Goal: Task Accomplishment & Management: Manage account settings

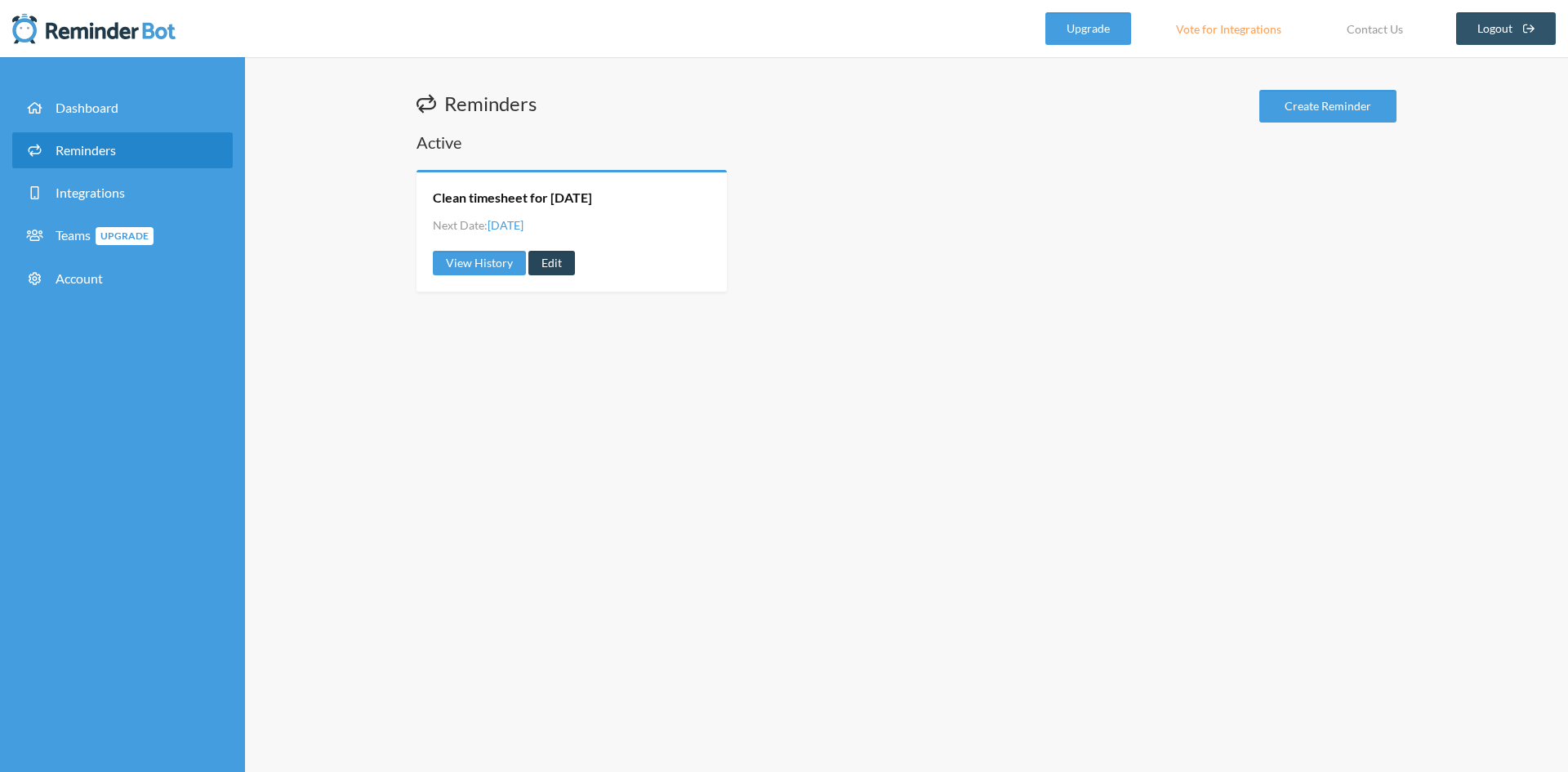
click at [568, 262] on link "Edit" at bounding box center [551, 262] width 46 height 25
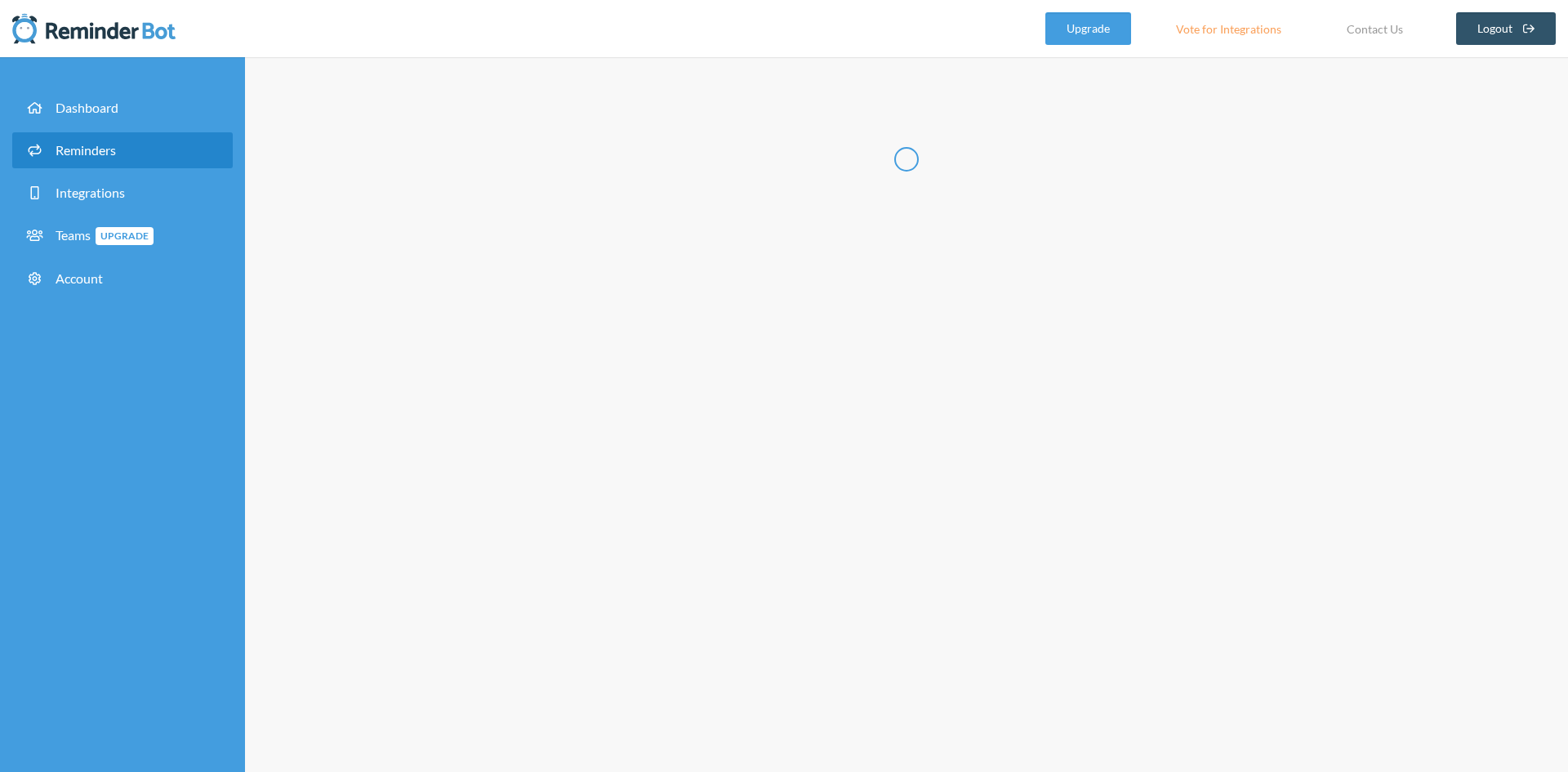
type input "Clean timesheet for [DATE]"
checkbox input "true"
select select "09:00:00"
select select "09:30:00"
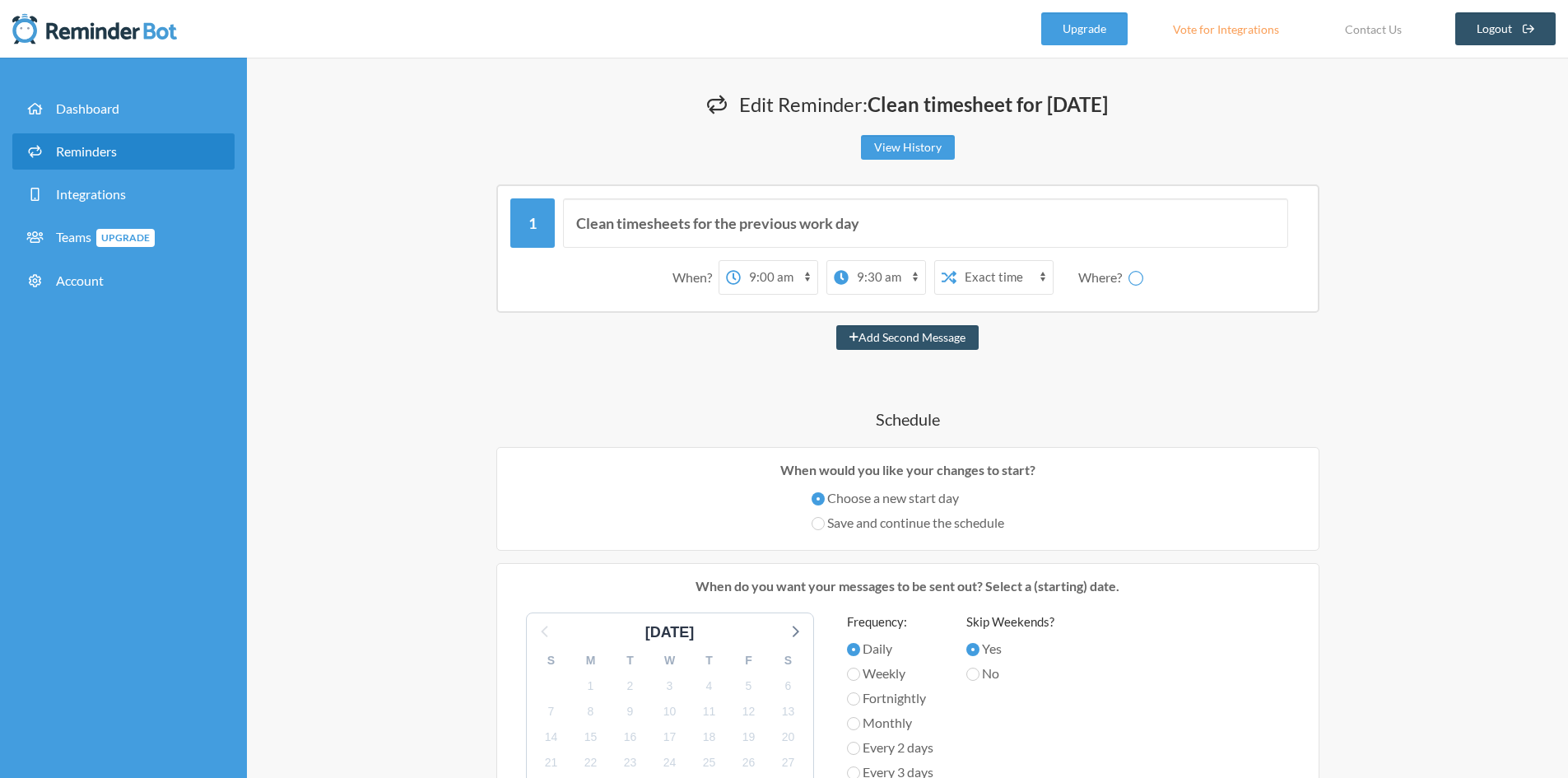
select select "spaces/AAQAdHfYLlE"
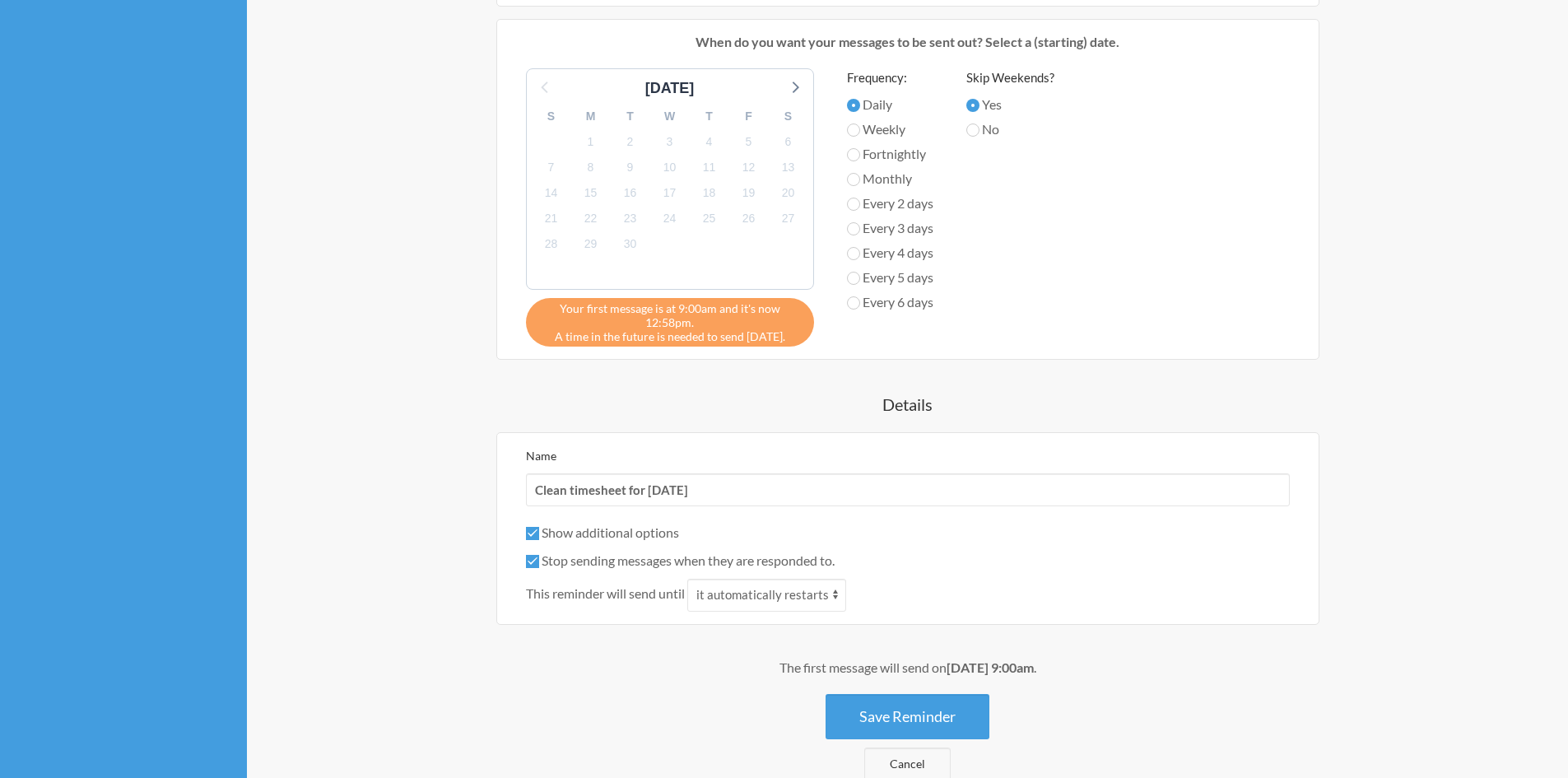
scroll to position [550, 0]
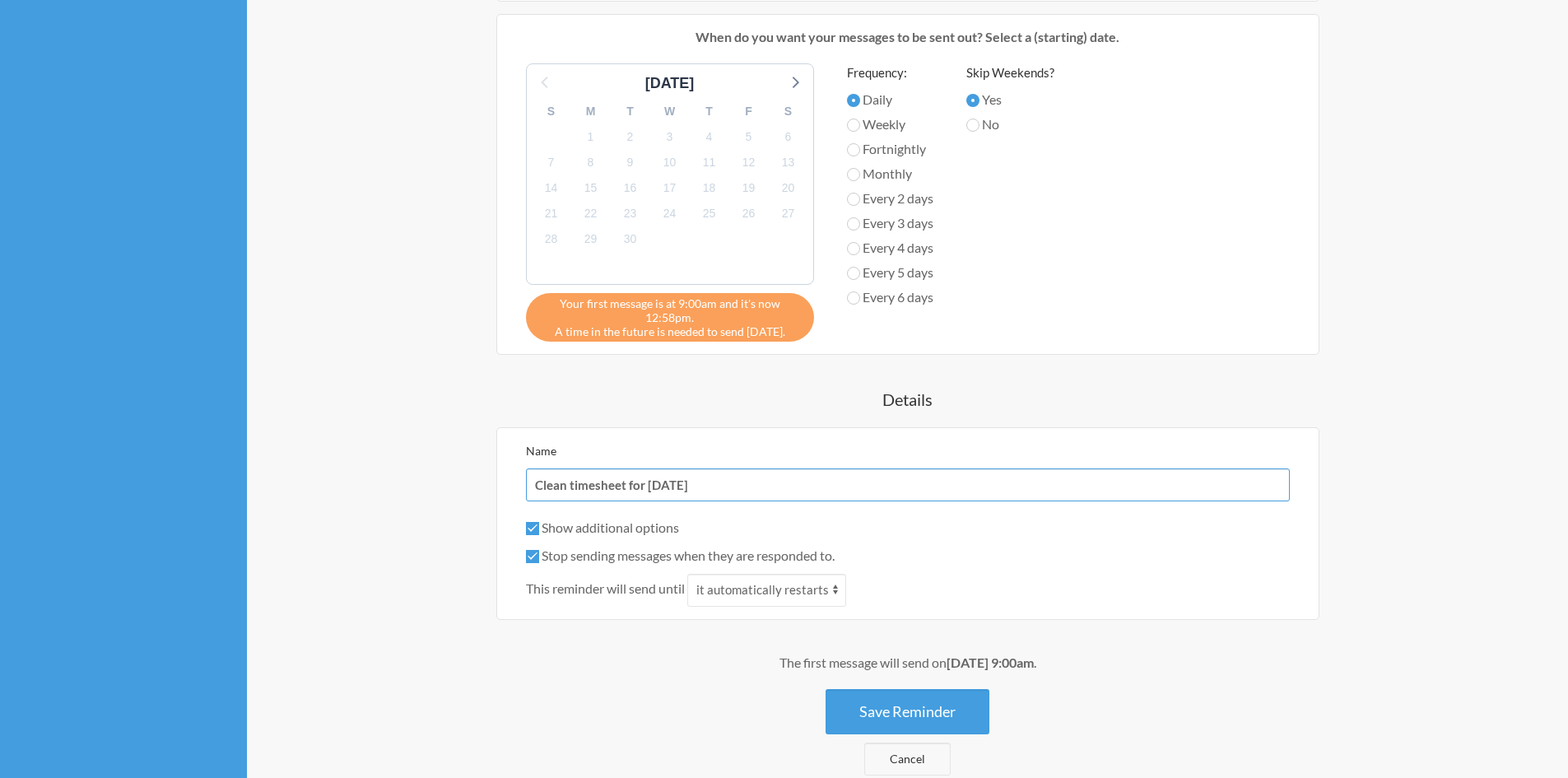
click at [704, 484] on input "Clean timesheet for [DATE]" at bounding box center [908, 485] width 764 height 33
click at [715, 484] on input "Clean timesheet for [DATE]" at bounding box center [908, 485] width 764 height 33
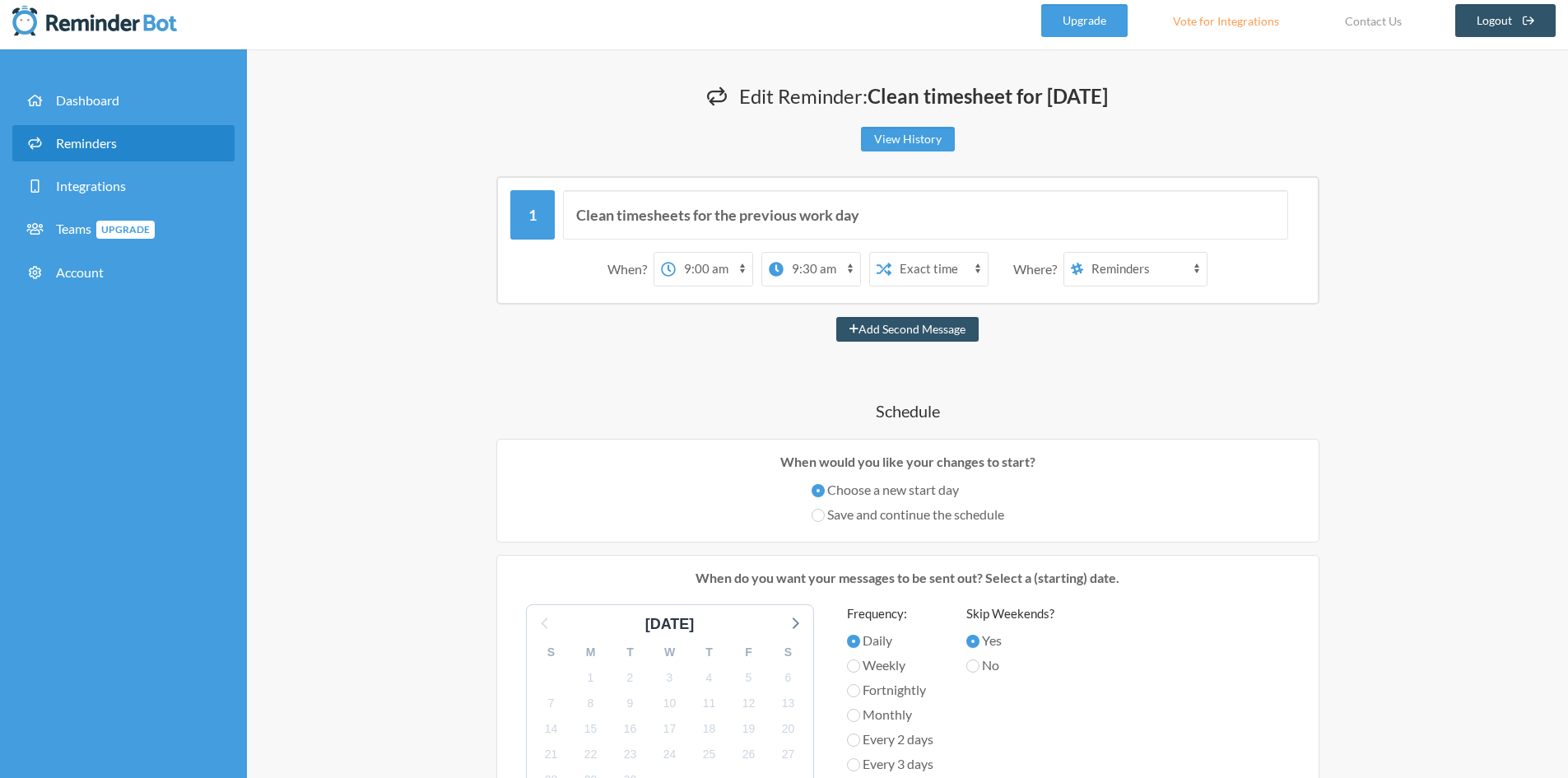
scroll to position [0, 0]
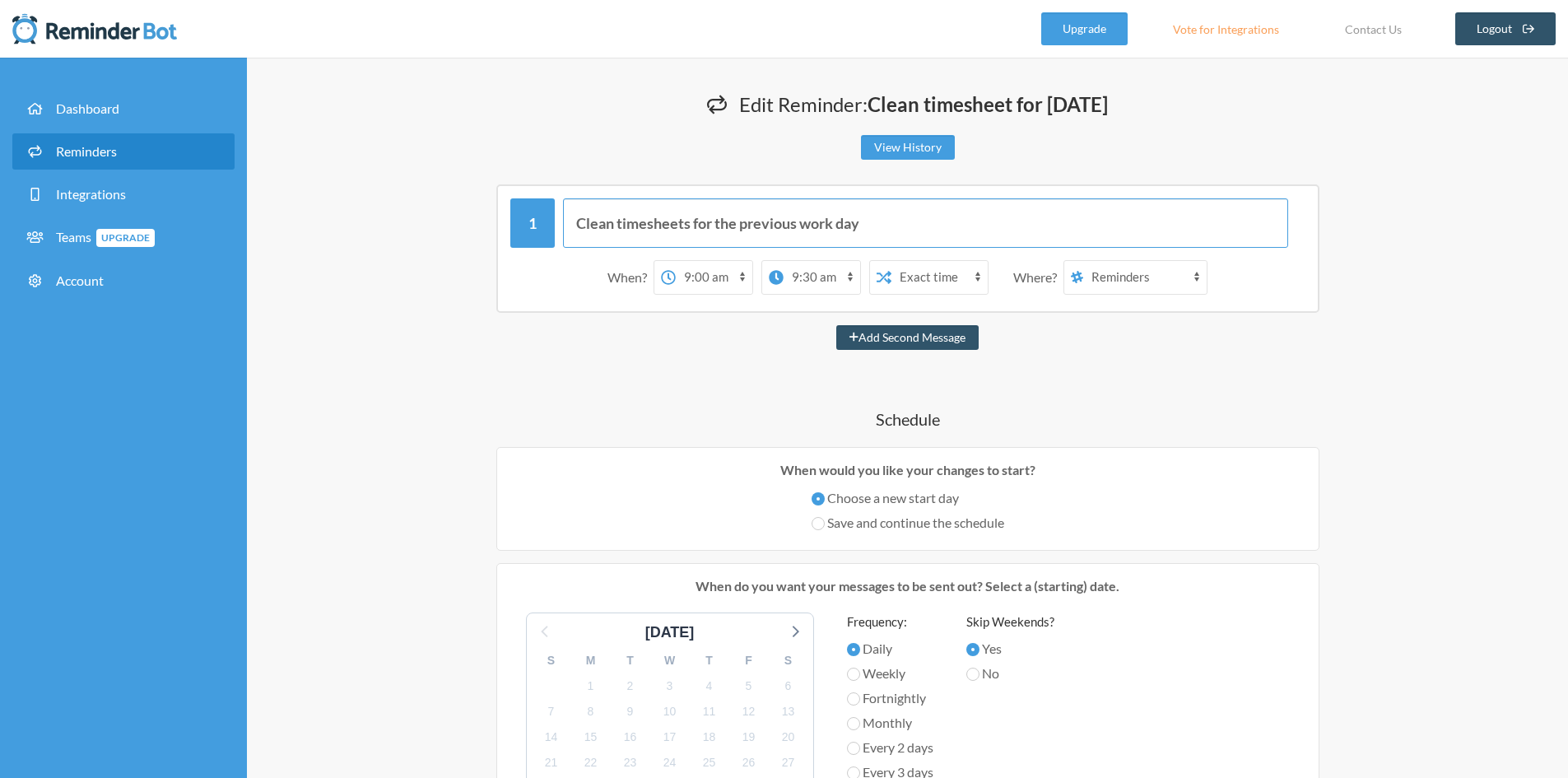
click at [915, 218] on input "Clean timesheets for the previous work day" at bounding box center [925, 223] width 725 height 50
click at [922, 335] on button "Add Second Message" at bounding box center [907, 337] width 143 height 25
select select "10:00:00"
select select "11:00:00"
select select "spaces/AAQAdHfYLlE"
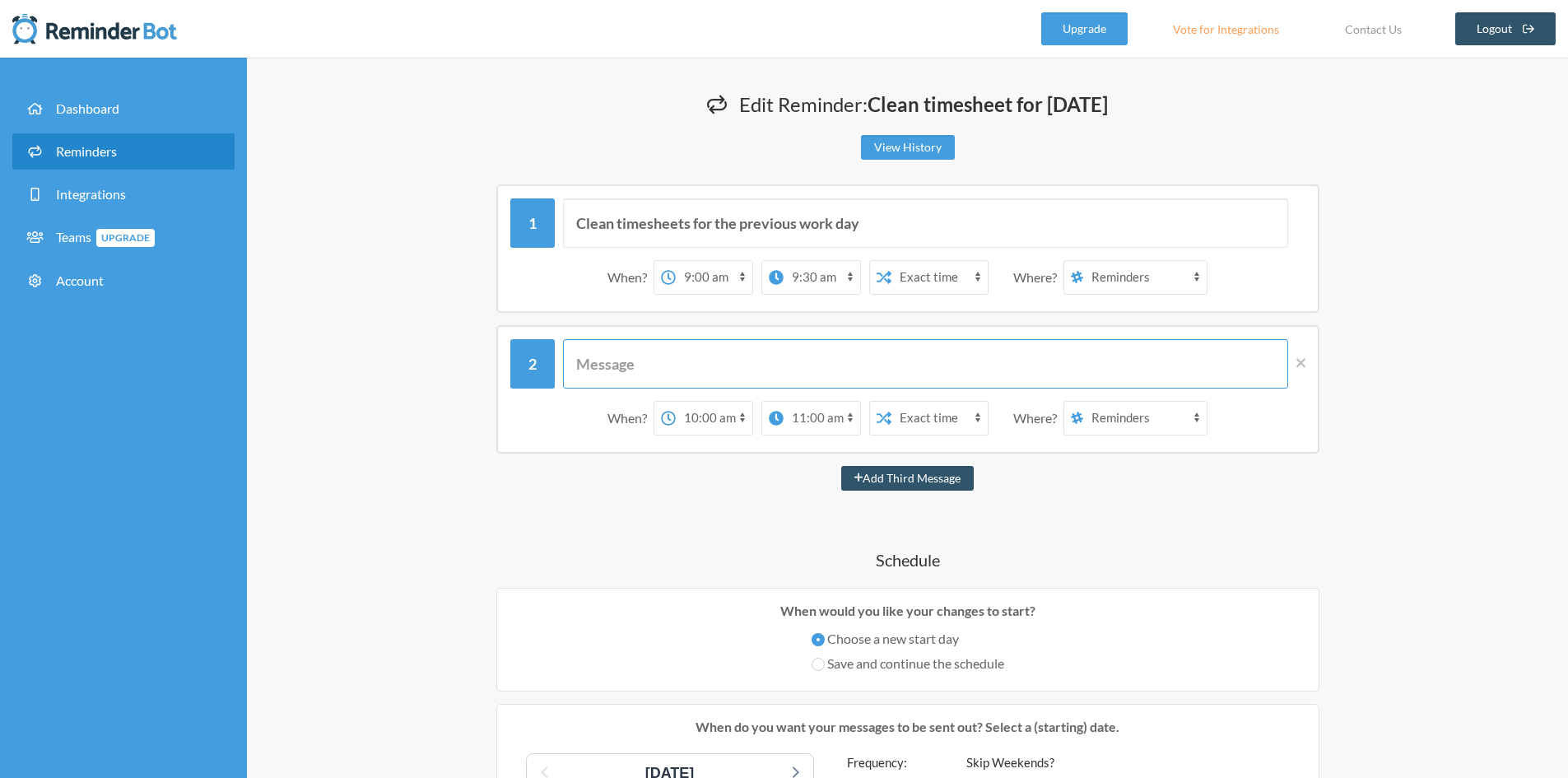
click at [922, 356] on input "text" at bounding box center [925, 364] width 725 height 50
